Goal: Navigation & Orientation: Find specific page/section

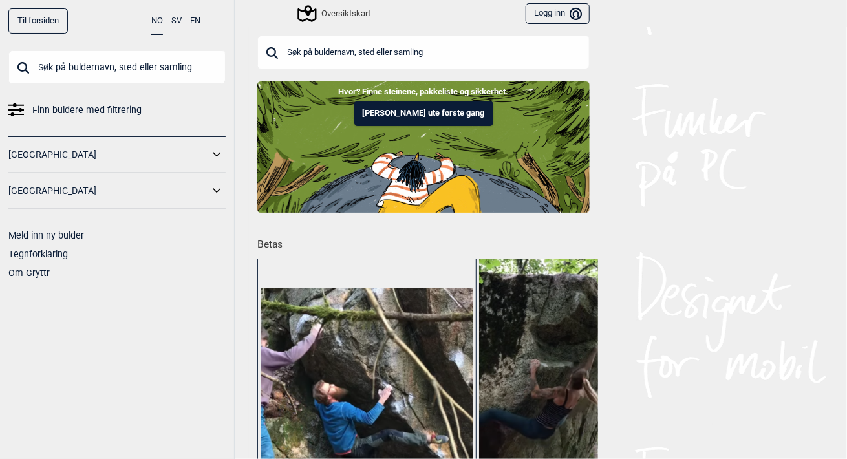
click at [120, 71] on input "text" at bounding box center [116, 67] width 217 height 34
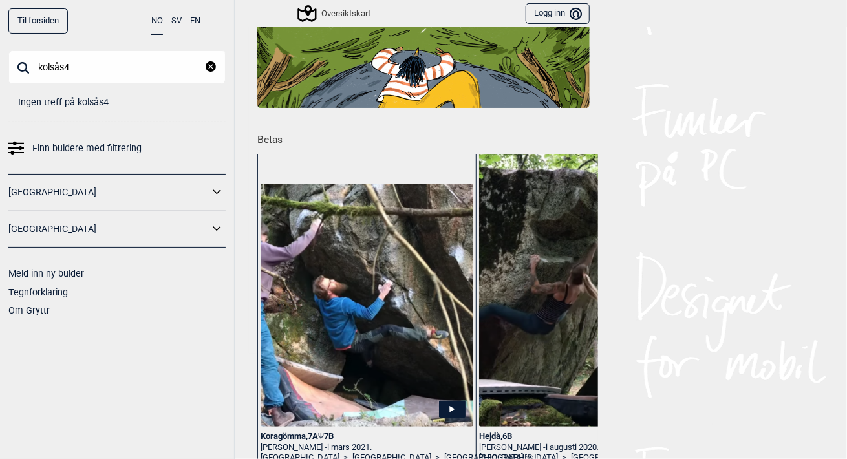
scroll to position [96, 0]
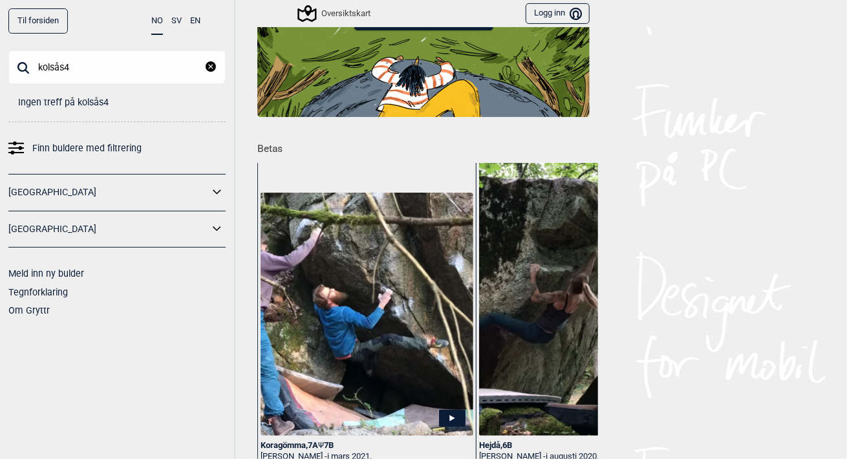
type input "kolsås"
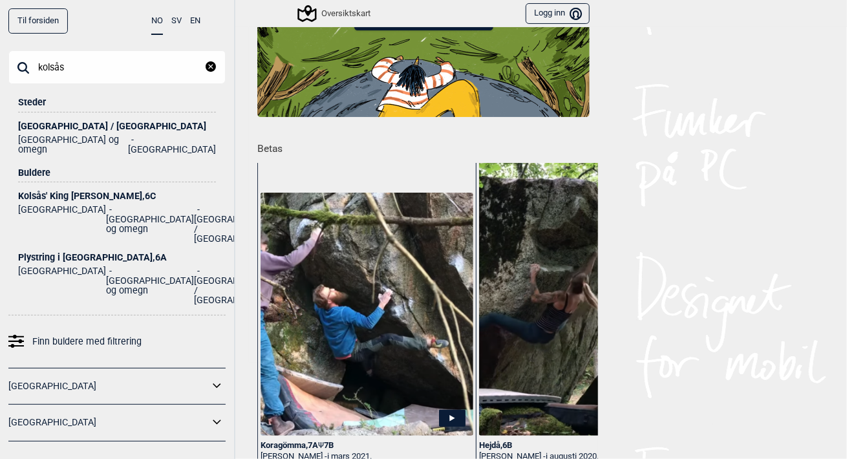
click at [34, 166] on div "Buldere" at bounding box center [117, 169] width 198 height 28
click at [56, 118] on li "[GEOGRAPHIC_DATA] / [GEOGRAPHIC_DATA] [GEOGRAPHIC_DATA] og omegn [GEOGRAPHIC_DA…" at bounding box center [117, 134] width 198 height 42
click at [40, 191] on div "Kolsås' King [PERSON_NAME] , 6C" at bounding box center [117, 196] width 198 height 10
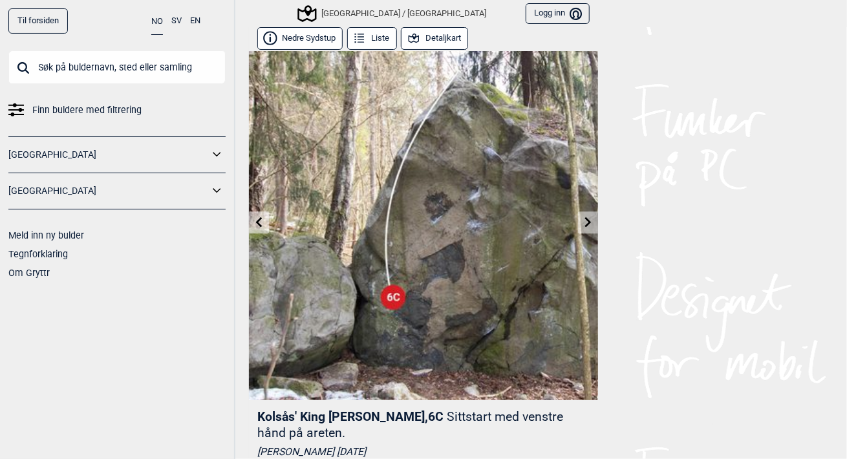
click at [313, 39] on button "Nedre Sydstup" at bounding box center [299, 38] width 85 height 23
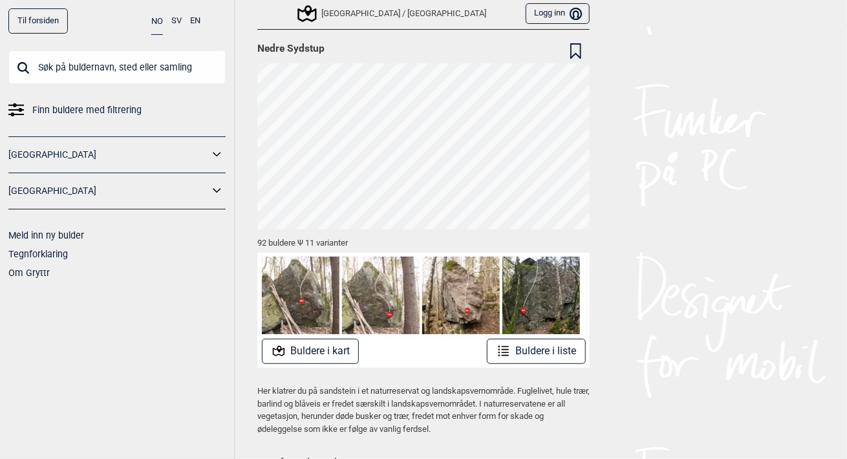
scroll to position [30, 0]
click at [325, 345] on button "Buldere i kart" at bounding box center [311, 350] width 98 height 25
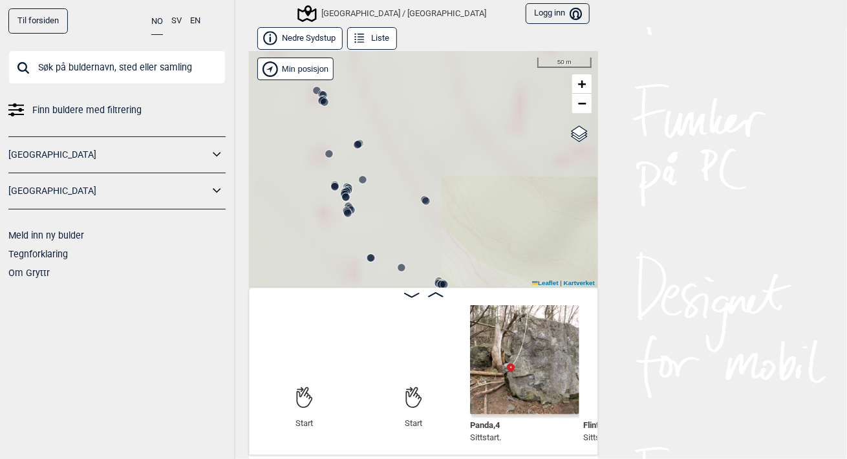
scroll to position [0, 101]
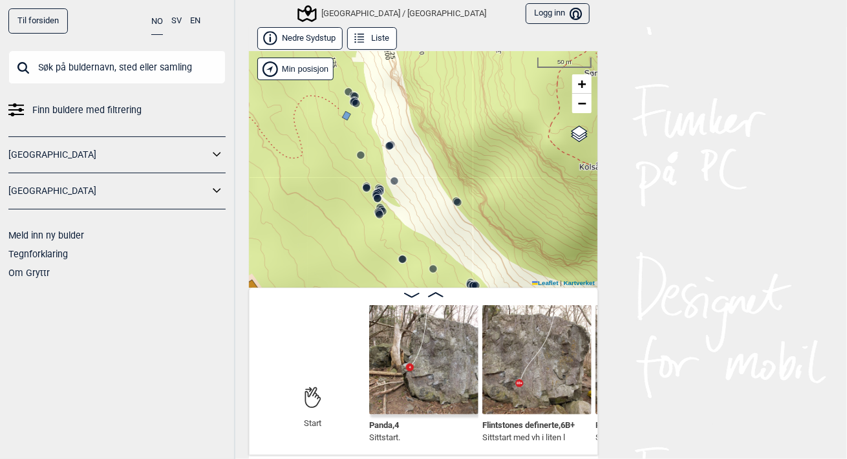
drag, startPoint x: 358, startPoint y: 245, endPoint x: 389, endPoint y: 246, distance: 31.7
click at [389, 246] on div "[GEOGRAPHIC_DATA]/[GEOGRAPHIC_DATA]" at bounding box center [423, 169] width 349 height 237
click at [580, 83] on span "+" at bounding box center [582, 84] width 8 height 16
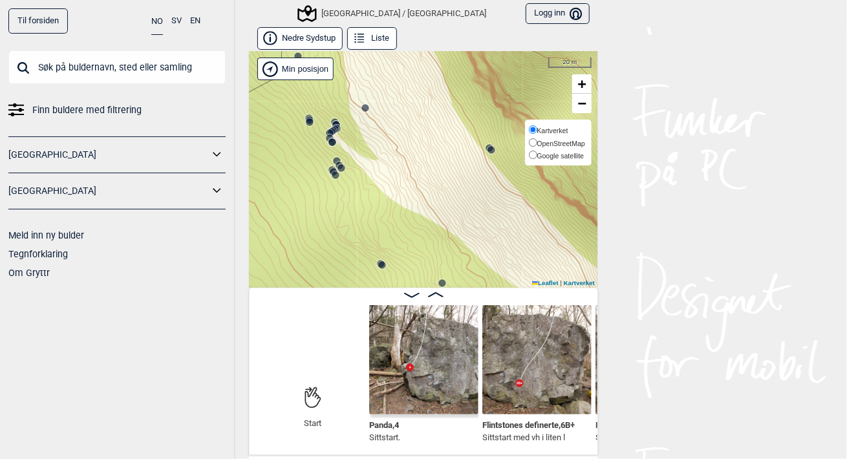
click at [579, 128] on label "Kartverket" at bounding box center [557, 130] width 56 height 13
click at [538, 128] on input "Kartverket" at bounding box center [533, 129] width 8 height 8
click at [529, 140] on input "OpenStreetMap" at bounding box center [533, 142] width 8 height 8
radio input "true"
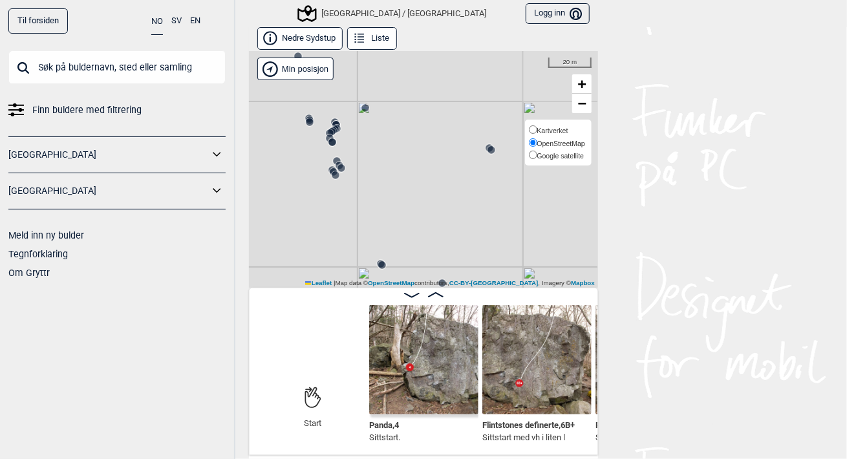
click at [529, 153] on input "Google satellite" at bounding box center [533, 155] width 8 height 8
radio input "true"
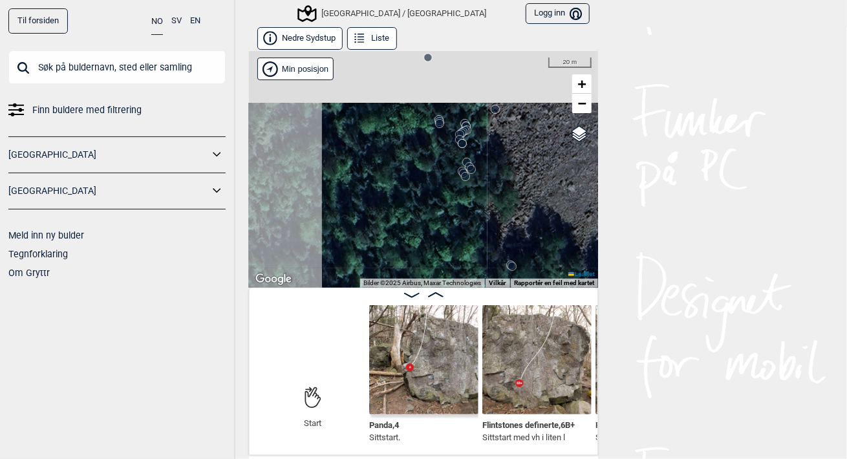
drag, startPoint x: 325, startPoint y: 201, endPoint x: 487, endPoint y: 186, distance: 163.0
click at [462, 199] on div "[GEOGRAPHIC_DATA]/[GEOGRAPHIC_DATA]" at bounding box center [423, 169] width 349 height 237
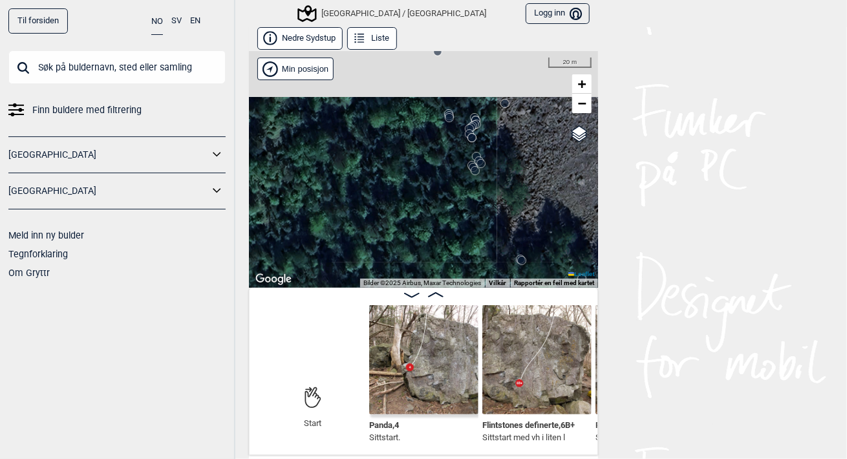
click at [589, 107] on div "[GEOGRAPHIC_DATA]/[GEOGRAPHIC_DATA]" at bounding box center [423, 169] width 349 height 237
click at [588, 107] on div "[GEOGRAPHIC_DATA]/[GEOGRAPHIC_DATA]" at bounding box center [423, 169] width 349 height 237
click at [573, 110] on link "−" at bounding box center [581, 103] width 19 height 19
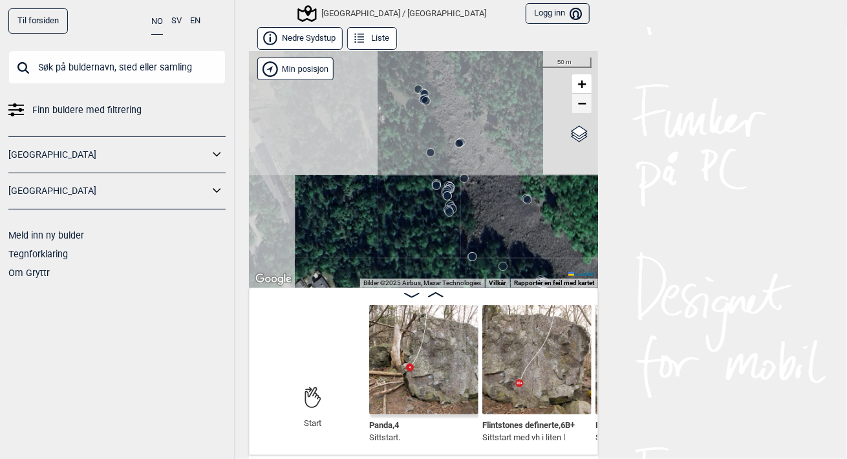
click at [573, 110] on link "−" at bounding box center [581, 103] width 19 height 19
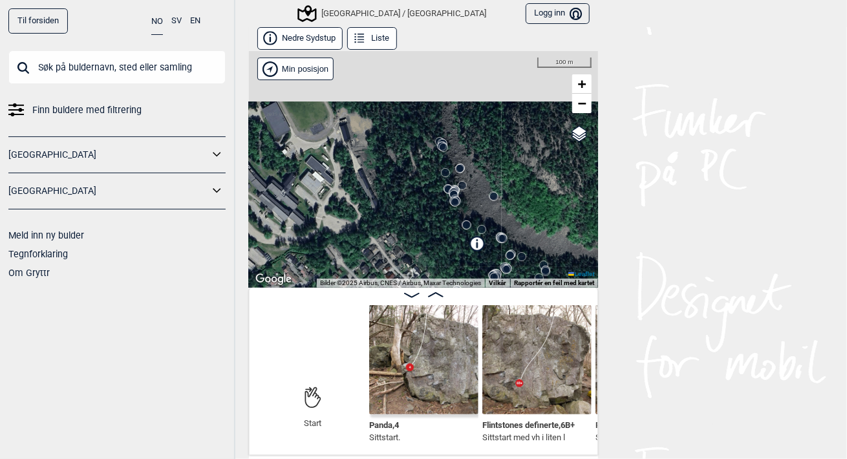
drag, startPoint x: 424, startPoint y: 167, endPoint x: 470, endPoint y: 113, distance: 71.1
click at [470, 113] on div "[GEOGRAPHIC_DATA]/[GEOGRAPHIC_DATA]" at bounding box center [423, 169] width 349 height 237
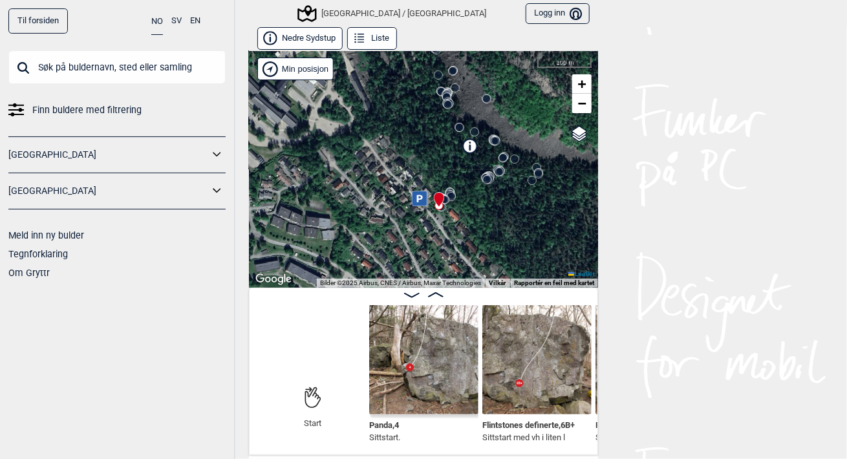
drag, startPoint x: 466, startPoint y: 203, endPoint x: 413, endPoint y: 159, distance: 69.4
click at [413, 159] on div "[GEOGRAPHIC_DATA]/[GEOGRAPHIC_DATA]" at bounding box center [423, 169] width 349 height 237
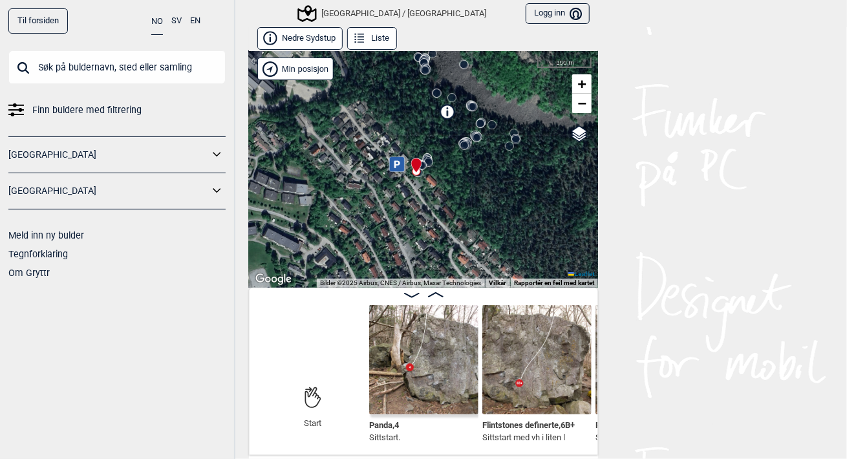
drag, startPoint x: 437, startPoint y: 192, endPoint x: 408, endPoint y: 153, distance: 48.1
click at [411, 158] on icon at bounding box center [416, 165] width 10 height 14
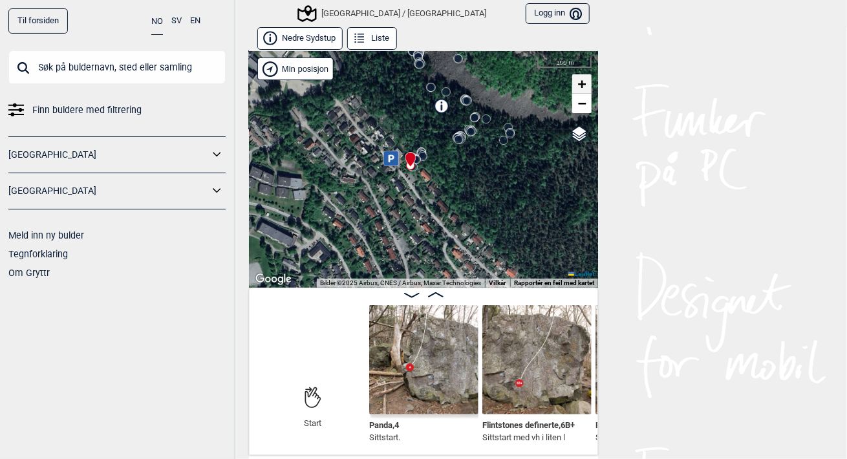
click at [578, 89] on span "+" at bounding box center [582, 84] width 8 height 16
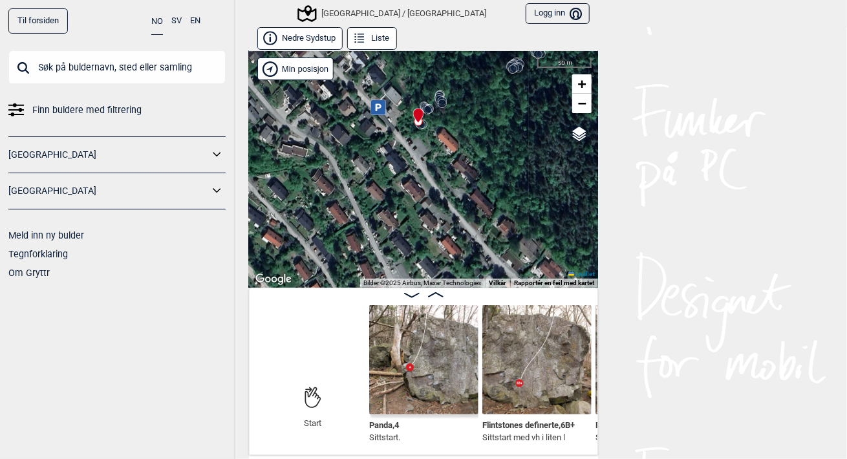
drag, startPoint x: 426, startPoint y: 82, endPoint x: 446, endPoint y: 131, distance: 53.1
click at [446, 130] on div "[GEOGRAPHIC_DATA]/[GEOGRAPHIC_DATA]" at bounding box center [423, 169] width 349 height 237
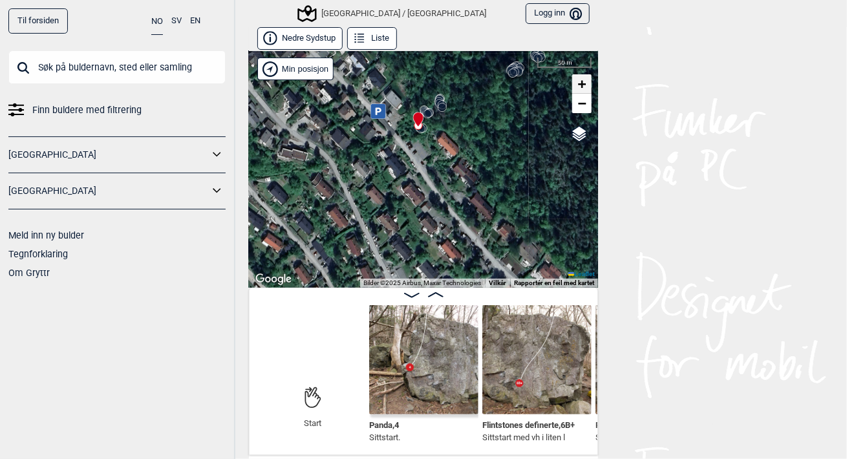
click at [578, 81] on span "+" at bounding box center [582, 84] width 8 height 16
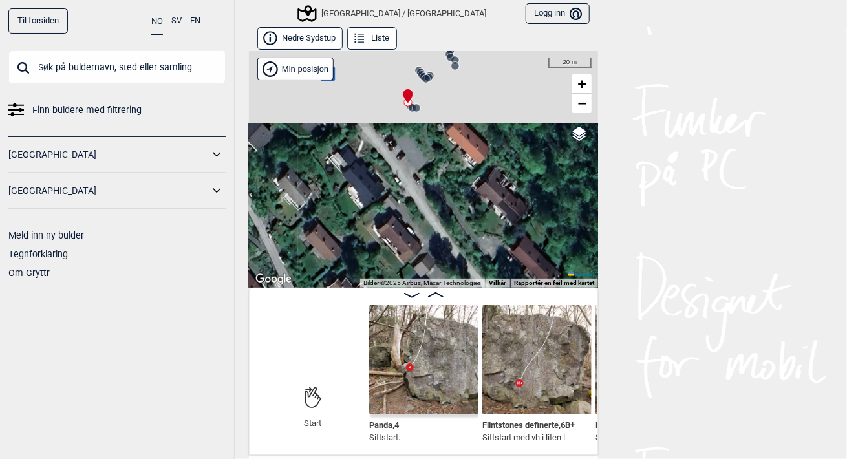
drag, startPoint x: 433, startPoint y: 91, endPoint x: 422, endPoint y: 203, distance: 113.1
click at [425, 201] on div "[GEOGRAPHIC_DATA]/[GEOGRAPHIC_DATA]" at bounding box center [423, 169] width 349 height 237
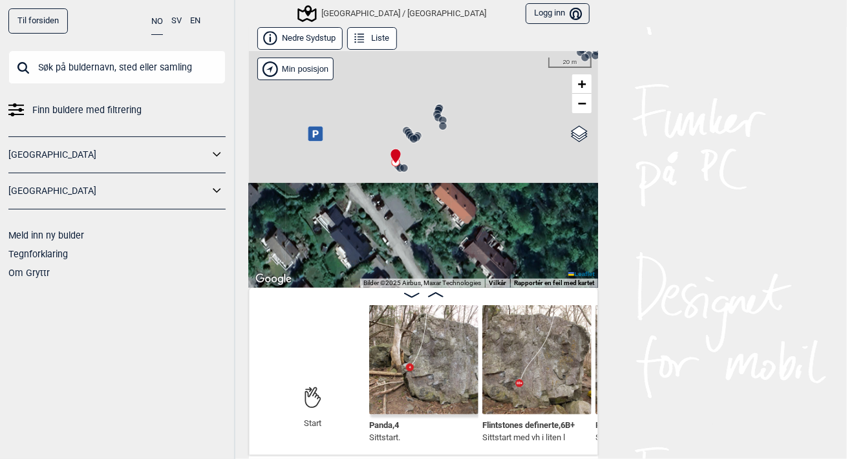
drag, startPoint x: 473, startPoint y: 162, endPoint x: 461, endPoint y: 219, distance: 58.2
click at [461, 219] on div "[GEOGRAPHIC_DATA]/[GEOGRAPHIC_DATA]" at bounding box center [423, 169] width 349 height 237
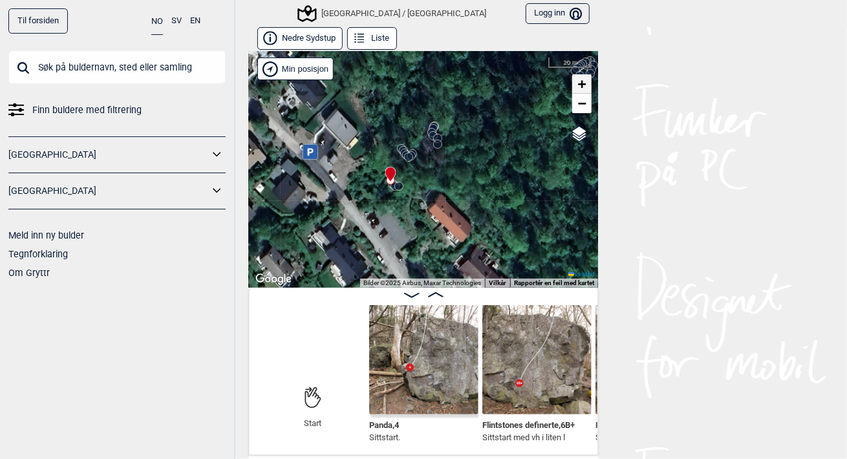
click at [578, 78] on span "+" at bounding box center [582, 84] width 8 height 16
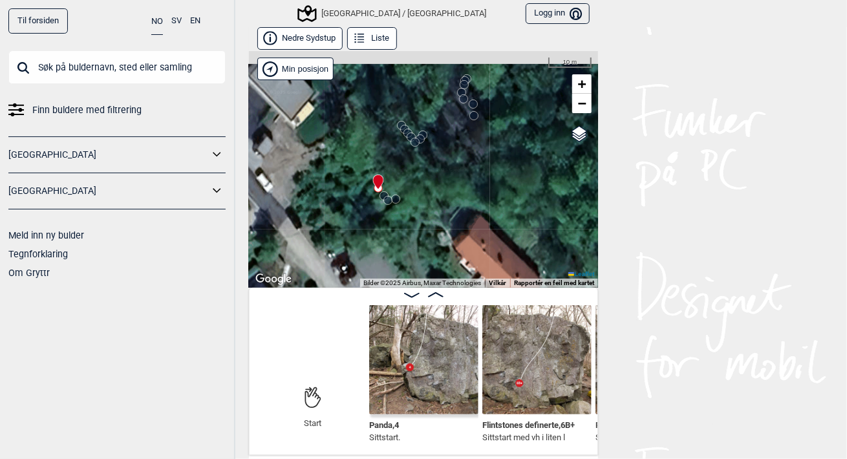
drag, startPoint x: 380, startPoint y: 105, endPoint x: 402, endPoint y: 187, distance: 84.9
click at [402, 187] on div "[GEOGRAPHIC_DATA]/[GEOGRAPHIC_DATA]" at bounding box center [423, 169] width 349 height 237
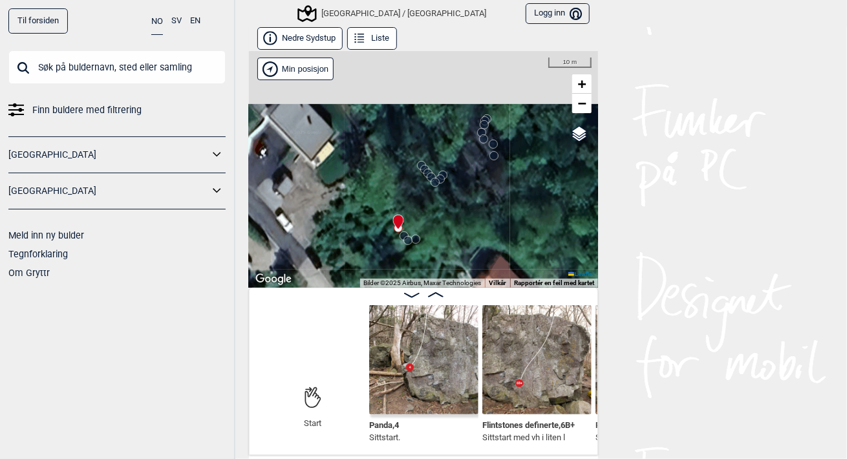
drag, startPoint x: 402, startPoint y: 187, endPoint x: 422, endPoint y: 228, distance: 45.7
click at [422, 228] on div "[GEOGRAPHIC_DATA]/[GEOGRAPHIC_DATA]" at bounding box center [423, 169] width 349 height 237
click at [404, 235] on icon at bounding box center [409, 240] width 10 height 10
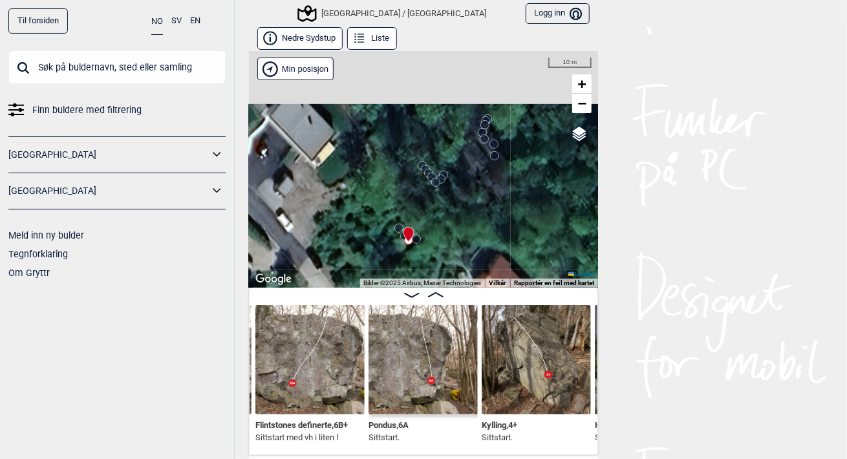
scroll to position [61, 0]
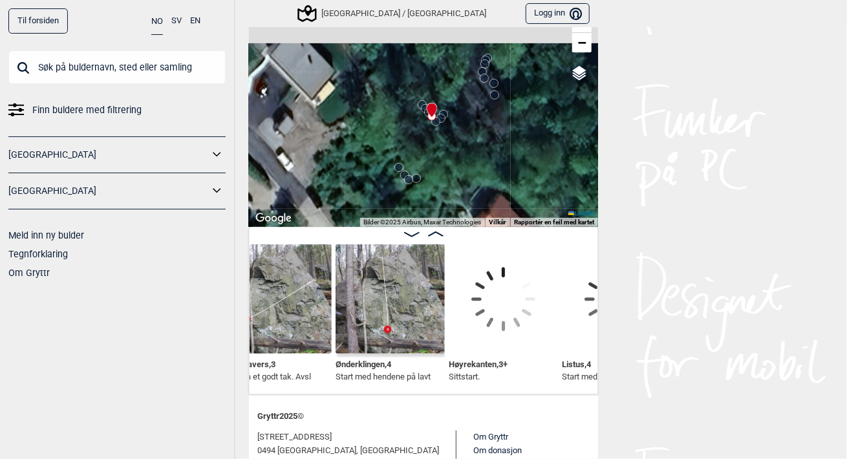
scroll to position [0, 986]
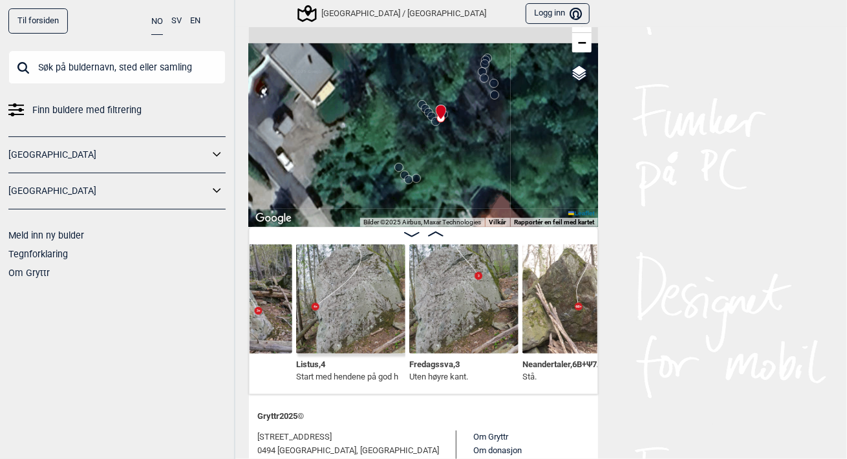
scroll to position [50, 0]
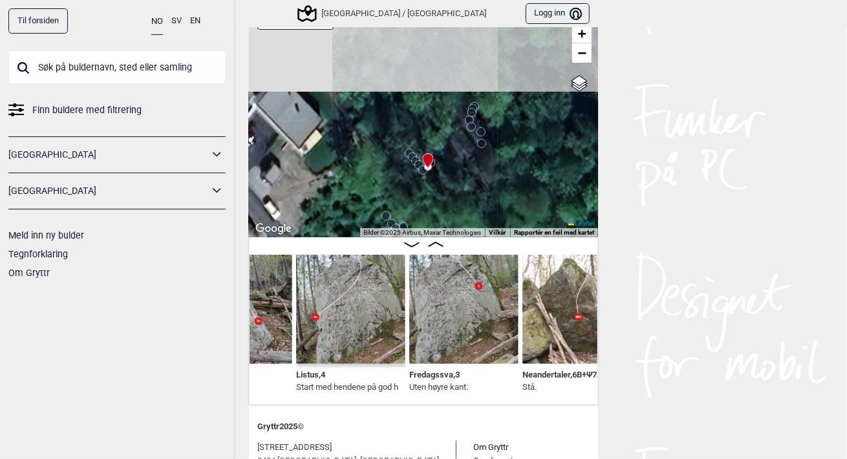
drag, startPoint x: 419, startPoint y: 157, endPoint x: 406, endPoint y: 194, distance: 39.7
click at [406, 194] on div "[GEOGRAPHIC_DATA]/[GEOGRAPHIC_DATA]" at bounding box center [423, 119] width 349 height 237
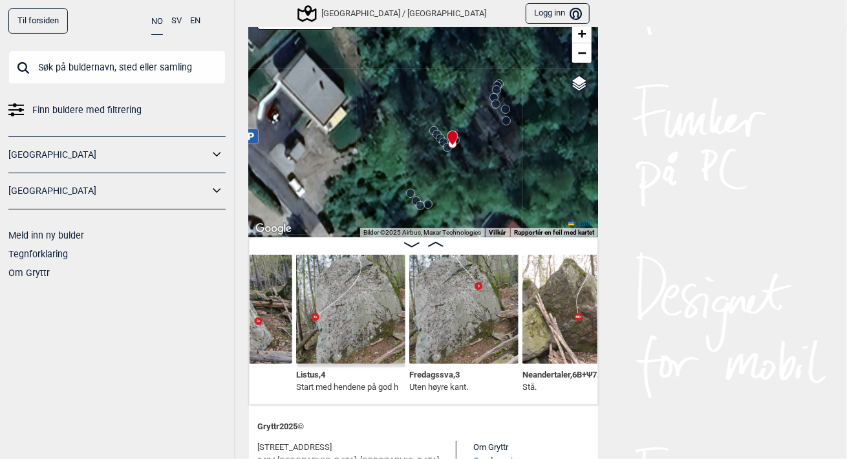
drag, startPoint x: 310, startPoint y: 167, endPoint x: 338, endPoint y: 137, distance: 40.7
click at [338, 137] on div "[GEOGRAPHIC_DATA]/[GEOGRAPHIC_DATA]" at bounding box center [423, 119] width 349 height 237
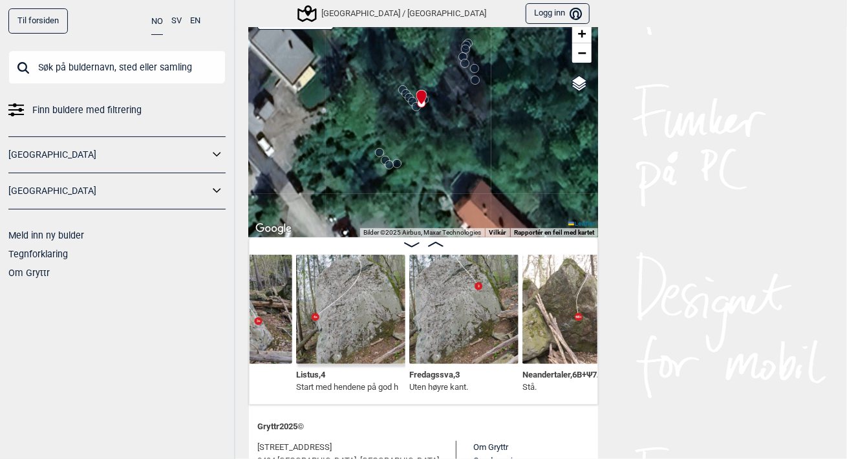
drag, startPoint x: 459, startPoint y: 180, endPoint x: 429, endPoint y: 156, distance: 38.7
click at [429, 156] on div "[GEOGRAPHIC_DATA]/[GEOGRAPHIC_DATA]" at bounding box center [423, 119] width 349 height 237
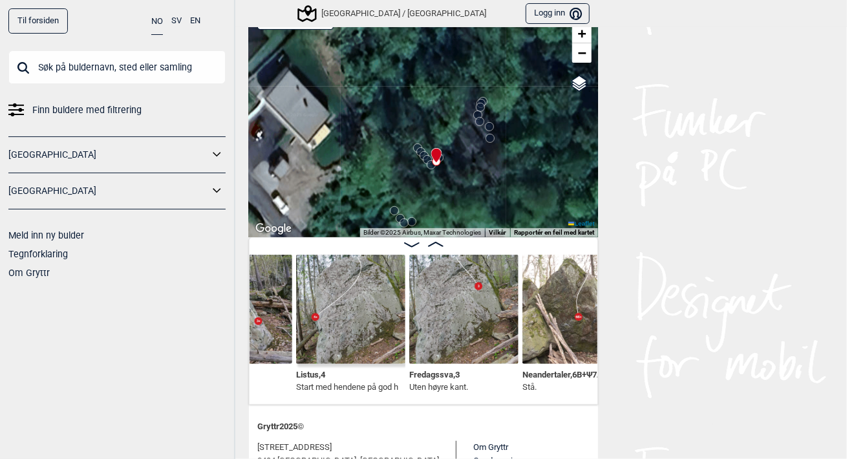
drag, startPoint x: 408, startPoint y: 110, endPoint x: 415, endPoint y: 154, distance: 44.6
click at [419, 154] on icon at bounding box center [424, 156] width 10 height 10
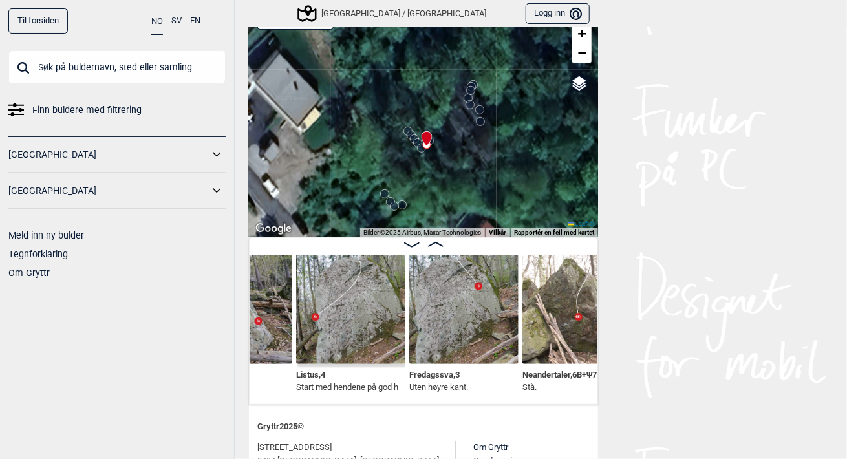
drag, startPoint x: 351, startPoint y: 96, endPoint x: 332, endPoint y: 65, distance: 35.4
click at [332, 65] on div "[GEOGRAPHIC_DATA]/[GEOGRAPHIC_DATA]" at bounding box center [423, 119] width 349 height 237
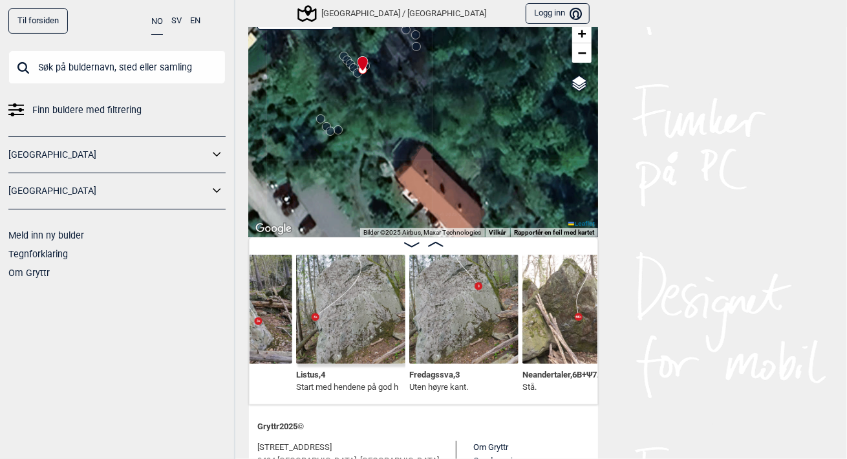
drag, startPoint x: 451, startPoint y: 157, endPoint x: 376, endPoint y: 67, distance: 117.5
click at [376, 67] on div "[GEOGRAPHIC_DATA]/[GEOGRAPHIC_DATA]" at bounding box center [423, 119] width 349 height 237
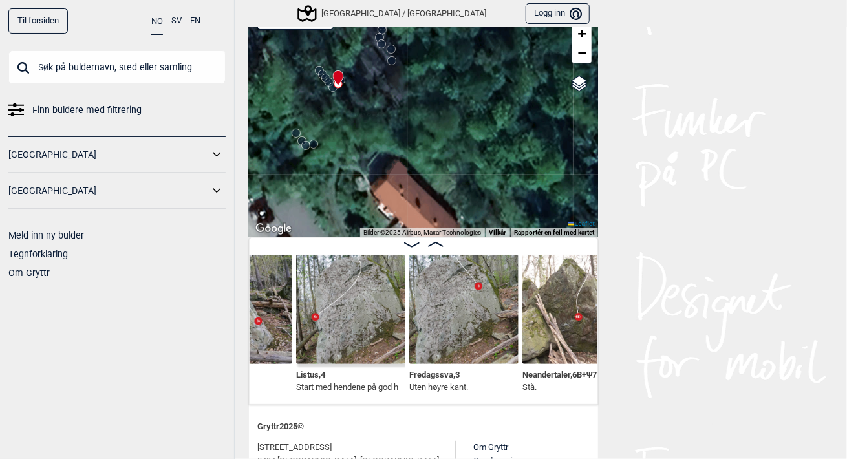
scroll to position [59, 0]
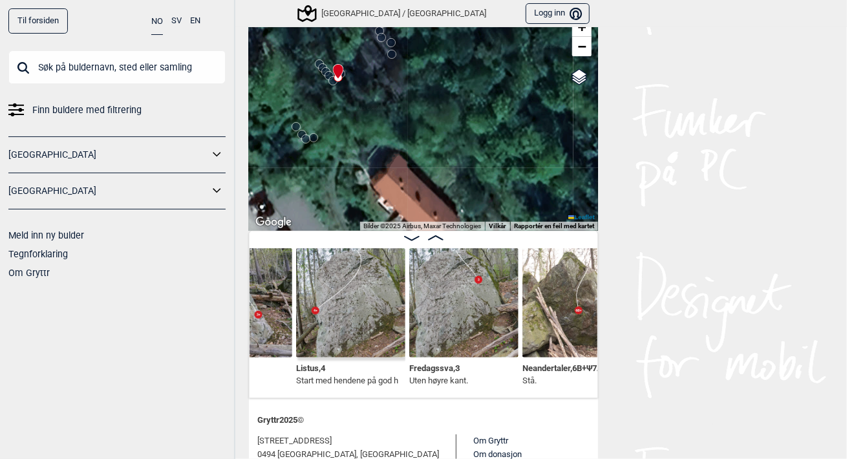
drag, startPoint x: 315, startPoint y: 197, endPoint x: 309, endPoint y: 208, distance: 12.2
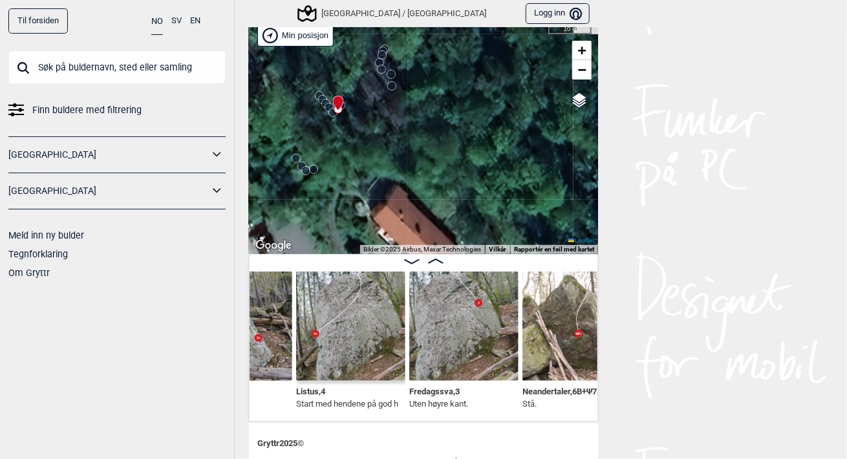
scroll to position [0, 0]
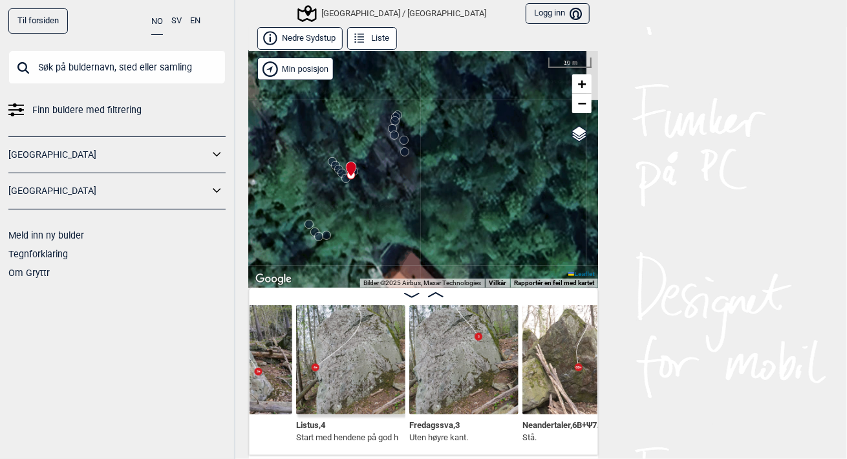
drag, startPoint x: 358, startPoint y: 153, endPoint x: 371, endPoint y: 186, distance: 34.8
click at [371, 186] on div "[GEOGRAPHIC_DATA]/[GEOGRAPHIC_DATA]" at bounding box center [423, 169] width 349 height 237
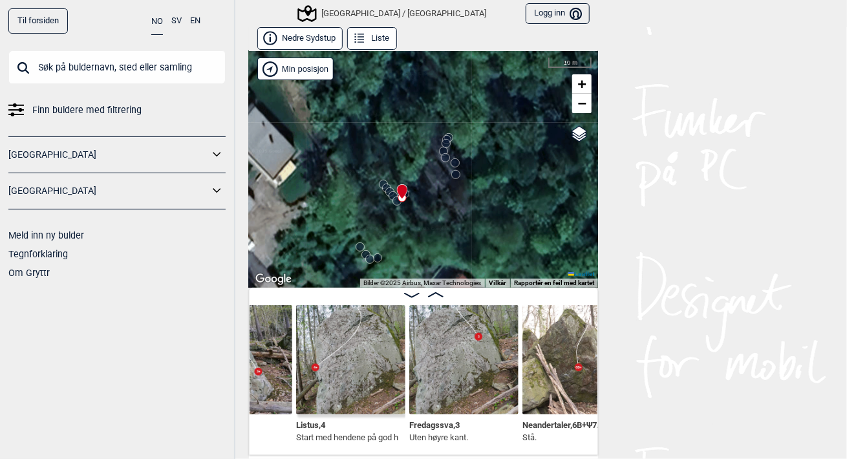
drag, startPoint x: 293, startPoint y: 201, endPoint x: 344, endPoint y: 224, distance: 55.9
click at [344, 224] on div "[GEOGRAPHIC_DATA]/[GEOGRAPHIC_DATA]" at bounding box center [423, 169] width 349 height 237
click at [529, 138] on input "OpenStreetMap" at bounding box center [533, 142] width 8 height 8
radio input "true"
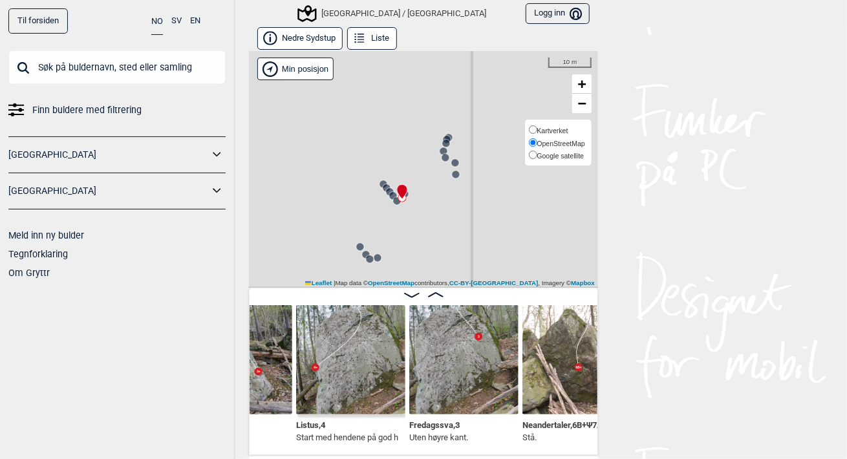
click at [529, 125] on input "Kartverket" at bounding box center [533, 129] width 8 height 8
radio input "true"
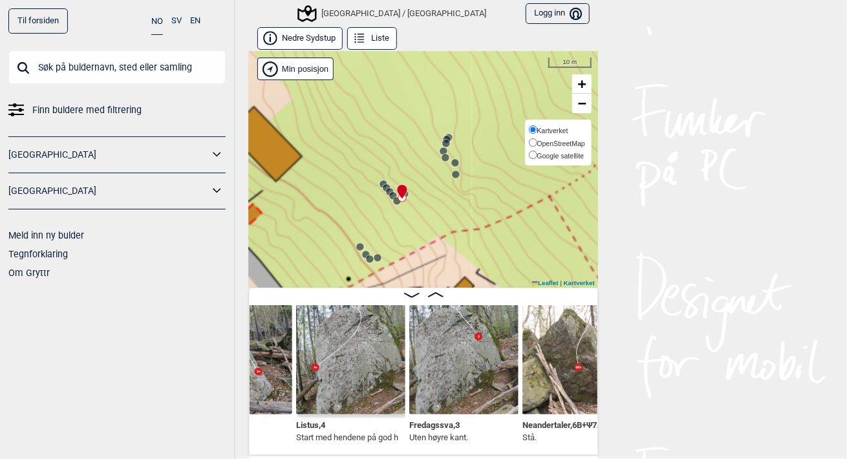
click at [574, 140] on span "OpenStreetMap" at bounding box center [562, 144] width 48 height 8
click at [538, 140] on input "OpenStreetMap" at bounding box center [533, 142] width 8 height 8
radio input "true"
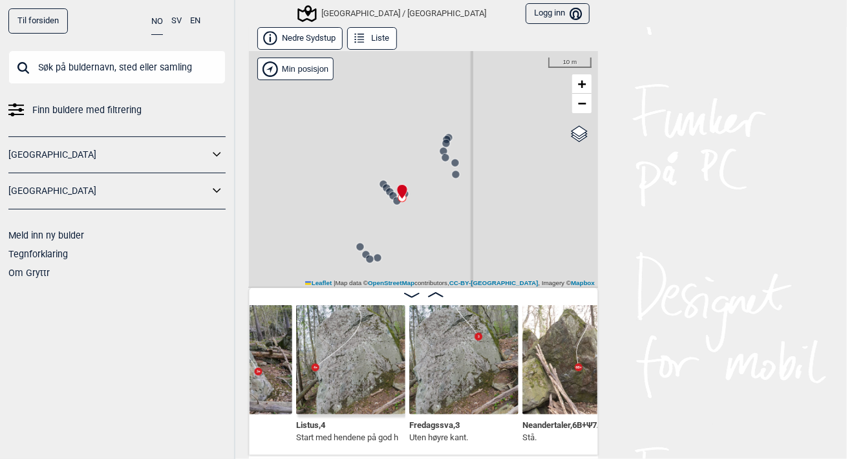
click at [589, 144] on div "[GEOGRAPHIC_DATA]/[GEOGRAPHIC_DATA]" at bounding box center [423, 169] width 349 height 237
click at [529, 157] on input "Google satellite" at bounding box center [533, 155] width 8 height 8
radio input "true"
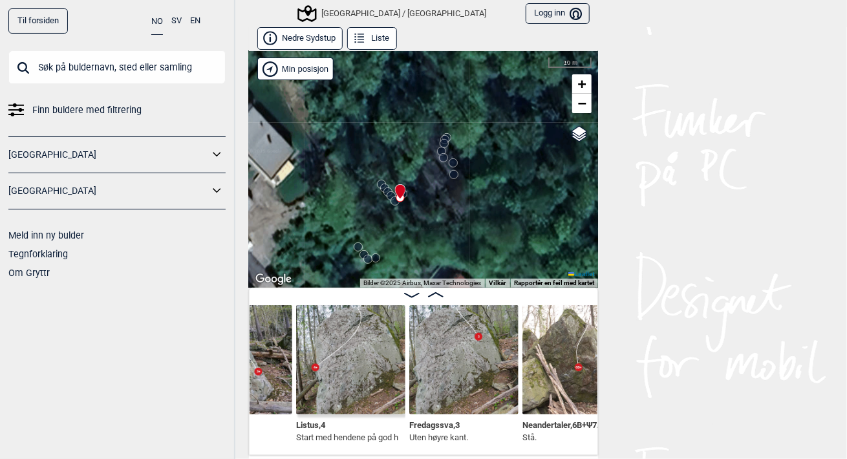
click at [480, 119] on div "[GEOGRAPHIC_DATA]/[GEOGRAPHIC_DATA]" at bounding box center [423, 169] width 349 height 237
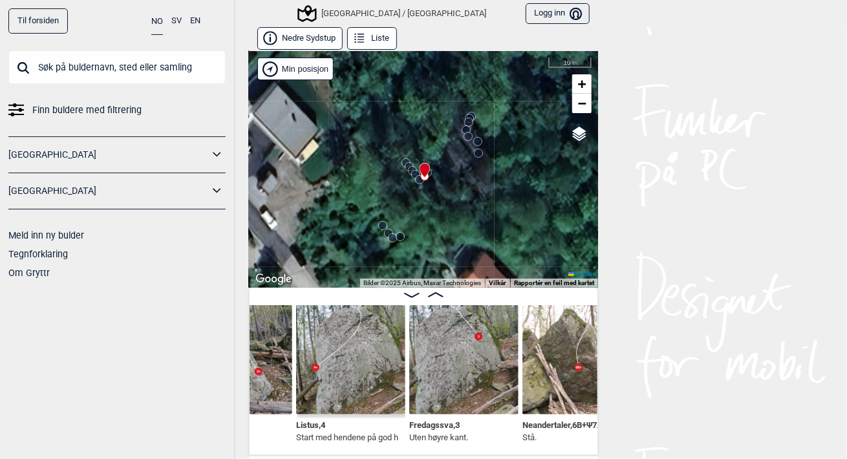
drag, startPoint x: 447, startPoint y: 143, endPoint x: 478, endPoint y: 119, distance: 39.2
click at [478, 120] on div "[GEOGRAPHIC_DATA]/[GEOGRAPHIC_DATA]" at bounding box center [423, 169] width 349 height 237
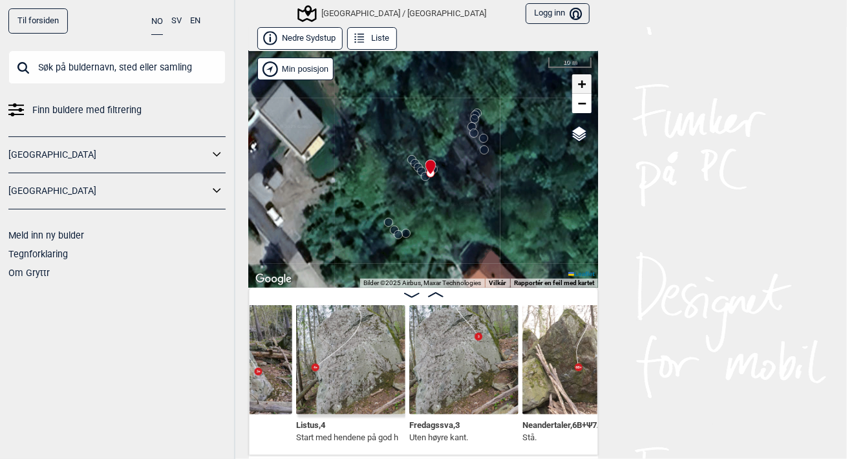
click at [578, 88] on span "+" at bounding box center [582, 84] width 8 height 16
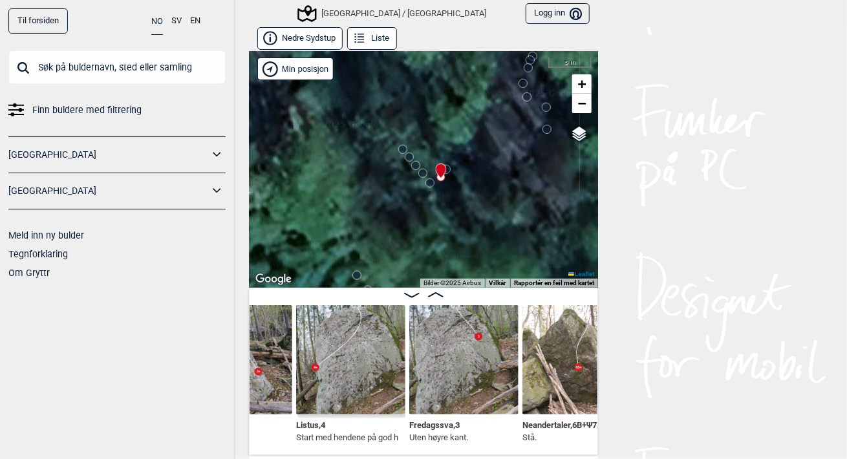
drag, startPoint x: 420, startPoint y: 108, endPoint x: 423, endPoint y: 203, distance: 95.1
click at [423, 203] on div "[GEOGRAPHIC_DATA]/[GEOGRAPHIC_DATA]" at bounding box center [423, 169] width 349 height 237
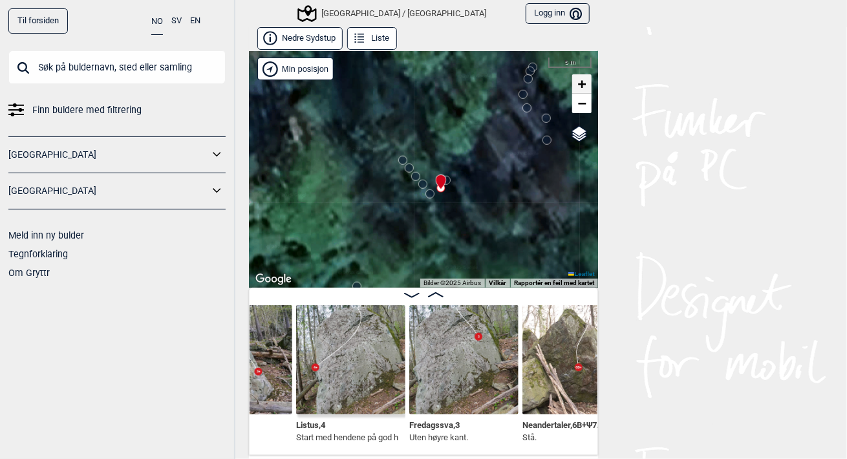
click at [582, 83] on span "+" at bounding box center [582, 84] width 8 height 16
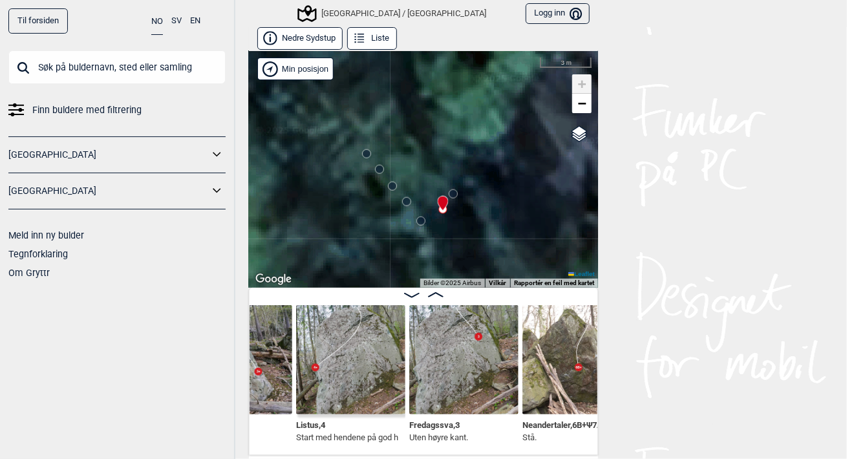
drag, startPoint x: 463, startPoint y: 111, endPoint x: 448, endPoint y: 199, distance: 88.6
click at [448, 199] on div "[GEOGRAPHIC_DATA]/[GEOGRAPHIC_DATA]" at bounding box center [423, 169] width 349 height 237
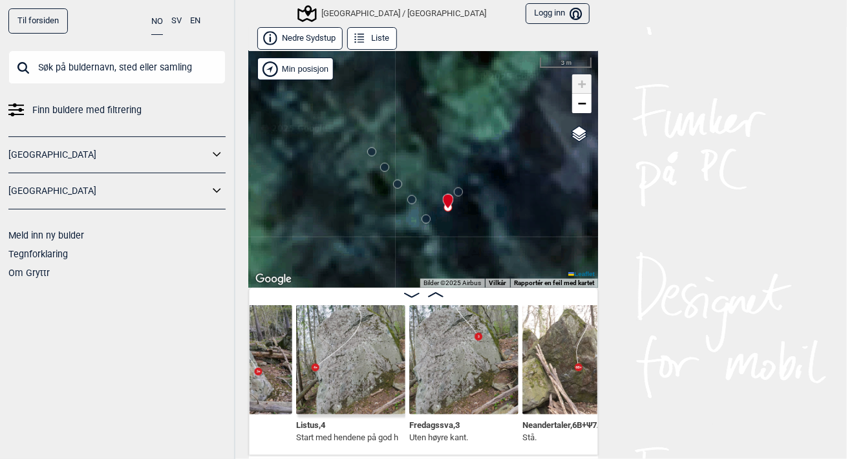
drag, startPoint x: 369, startPoint y: 219, endPoint x: 393, endPoint y: 213, distance: 25.3
click at [393, 213] on div "[GEOGRAPHIC_DATA]/[GEOGRAPHIC_DATA]" at bounding box center [423, 169] width 349 height 237
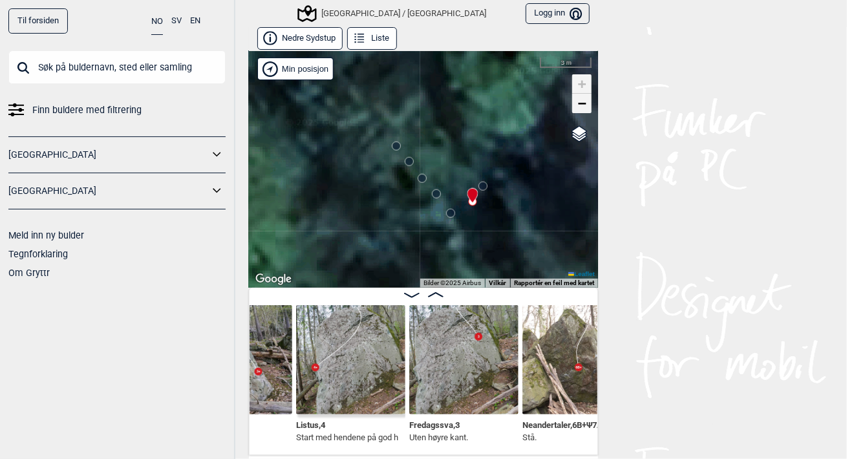
click at [583, 101] on link "−" at bounding box center [581, 103] width 19 height 19
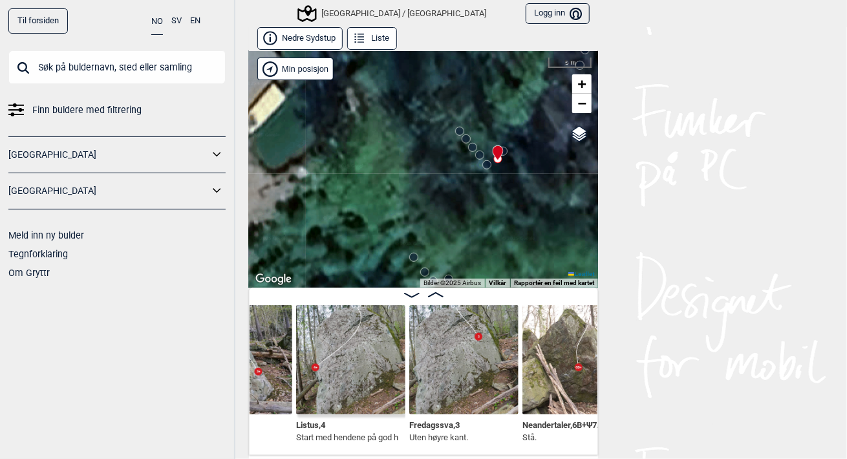
drag, startPoint x: 475, startPoint y: 127, endPoint x: 512, endPoint y: 79, distance: 60.9
click at [512, 79] on div "[GEOGRAPHIC_DATA]/[GEOGRAPHIC_DATA]" at bounding box center [423, 169] width 349 height 237
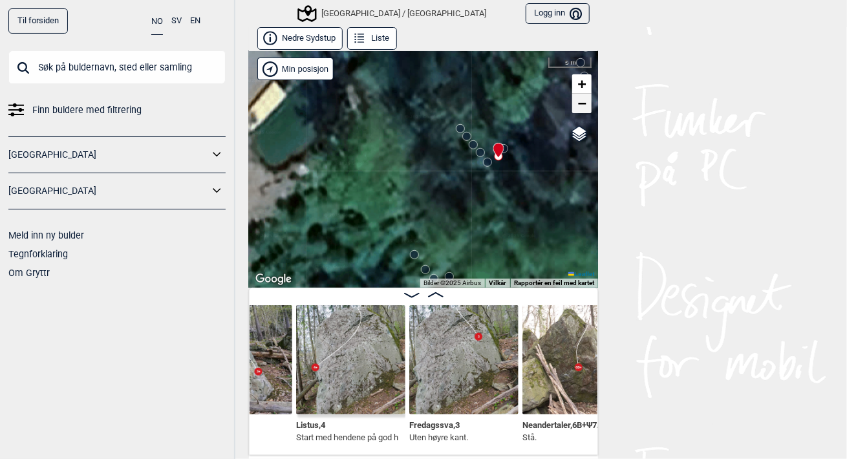
click at [578, 107] on span "−" at bounding box center [582, 103] width 8 height 16
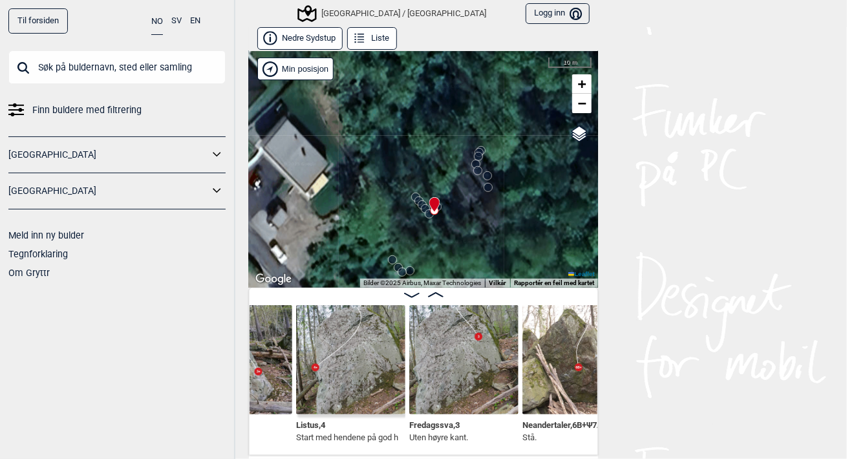
drag, startPoint x: 452, startPoint y: 149, endPoint x: 428, endPoint y: 151, distance: 24.0
click at [428, 151] on div "[GEOGRAPHIC_DATA]/[GEOGRAPHIC_DATA]" at bounding box center [423, 169] width 349 height 237
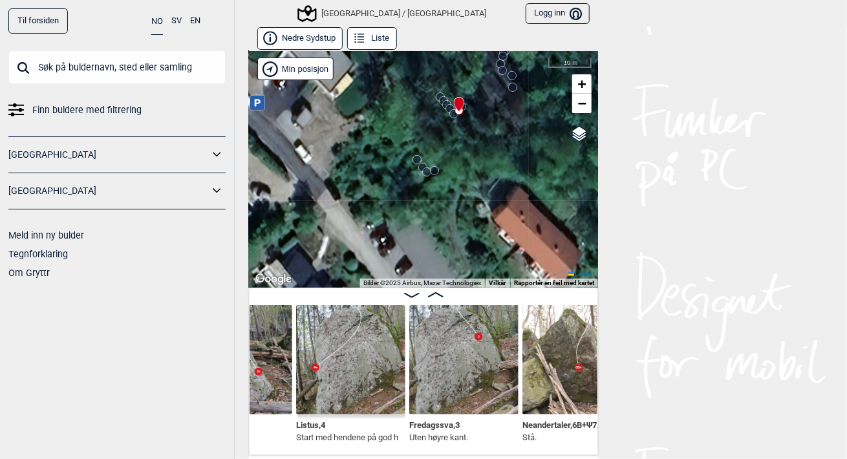
drag, startPoint x: 404, startPoint y: 220, endPoint x: 426, endPoint y: 120, distance: 102.2
click at [426, 120] on div "[GEOGRAPHIC_DATA]/[GEOGRAPHIC_DATA]" at bounding box center [423, 169] width 349 height 237
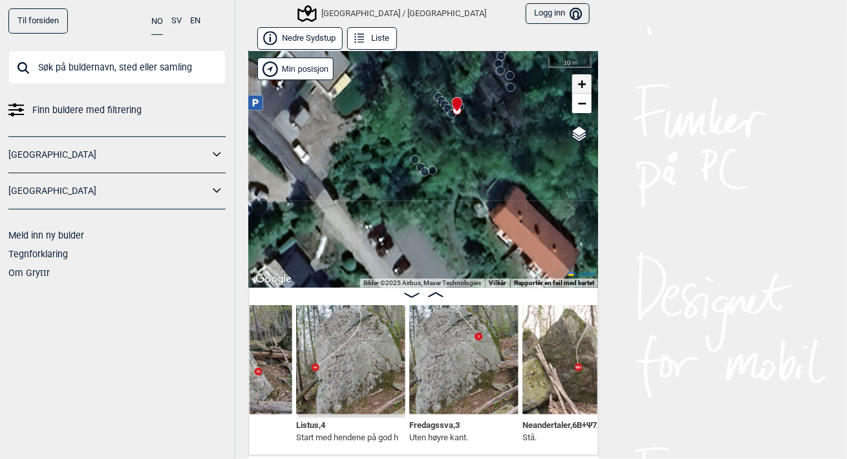
click at [578, 86] on span "+" at bounding box center [582, 84] width 8 height 16
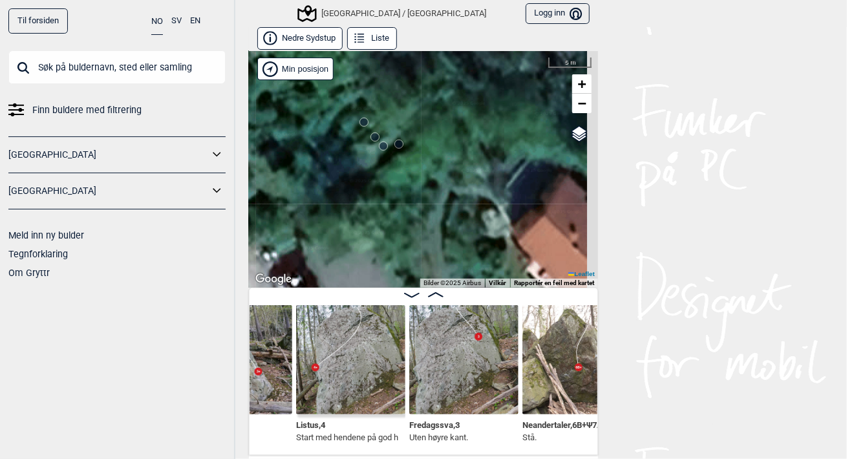
drag, startPoint x: 397, startPoint y: 123, endPoint x: 349, endPoint y: 186, distance: 79.0
click at [340, 194] on div "[GEOGRAPHIC_DATA]/[GEOGRAPHIC_DATA]" at bounding box center [423, 169] width 349 height 237
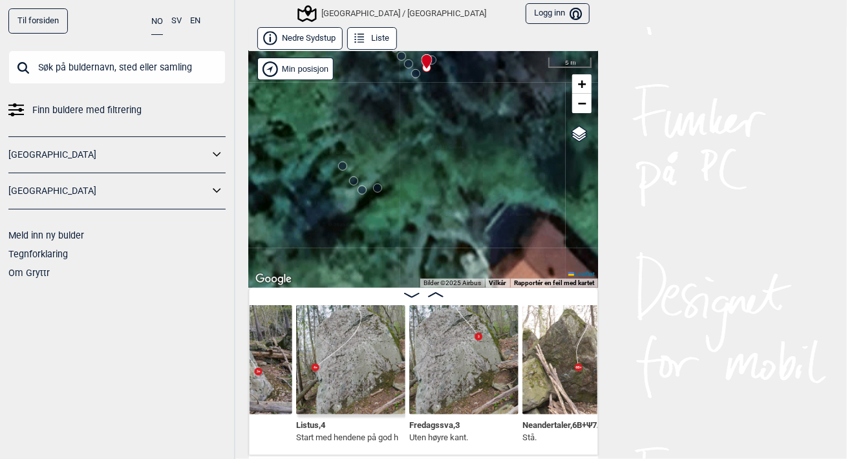
drag, startPoint x: 415, startPoint y: 146, endPoint x: 408, endPoint y: 171, distance: 26.4
click at [407, 174] on div "[GEOGRAPHIC_DATA]/[GEOGRAPHIC_DATA]" at bounding box center [423, 169] width 349 height 237
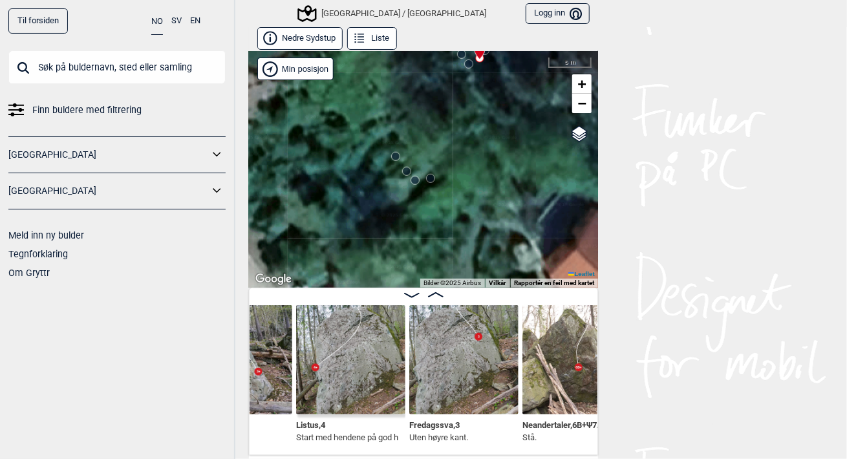
drag, startPoint x: 408, startPoint y: 171, endPoint x: 460, endPoint y: 164, distance: 52.9
click at [460, 164] on div "[GEOGRAPHIC_DATA]/[GEOGRAPHIC_DATA]" at bounding box center [423, 169] width 349 height 237
